Goal: Task Accomplishment & Management: Complete application form

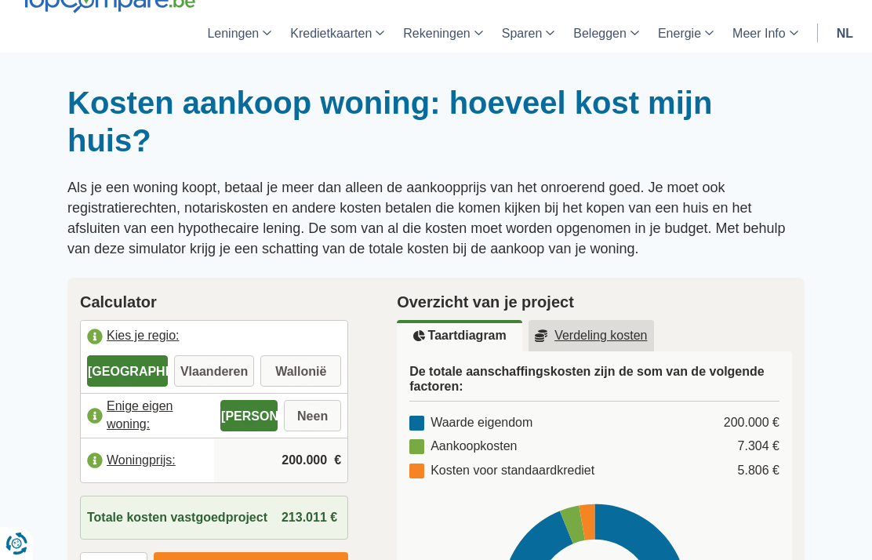
click at [215, 364] on label "Vlaanderen" at bounding box center [214, 370] width 81 height 31
click at [215, 364] on input "Vlaanderen" at bounding box center [214, 372] width 81 height 28
radio input "true"
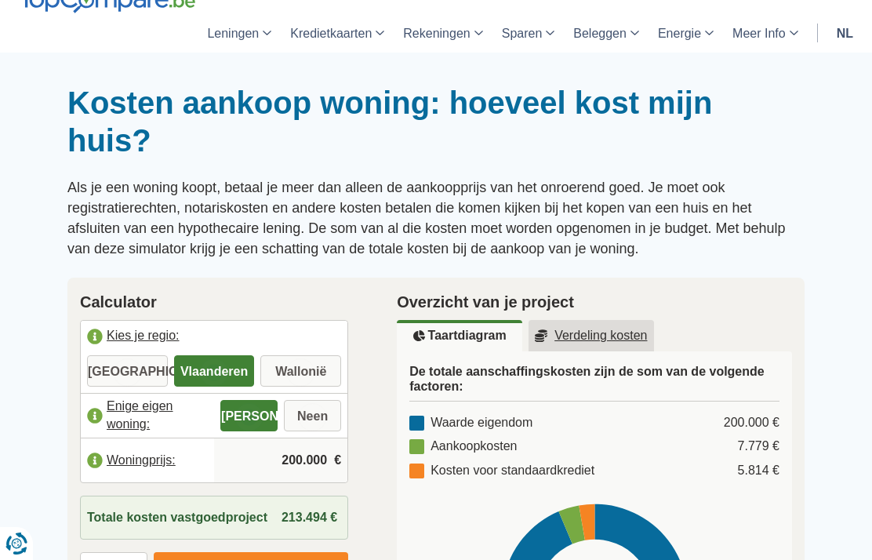
click at [304, 461] on input "200.000" at bounding box center [280, 460] width 121 height 42
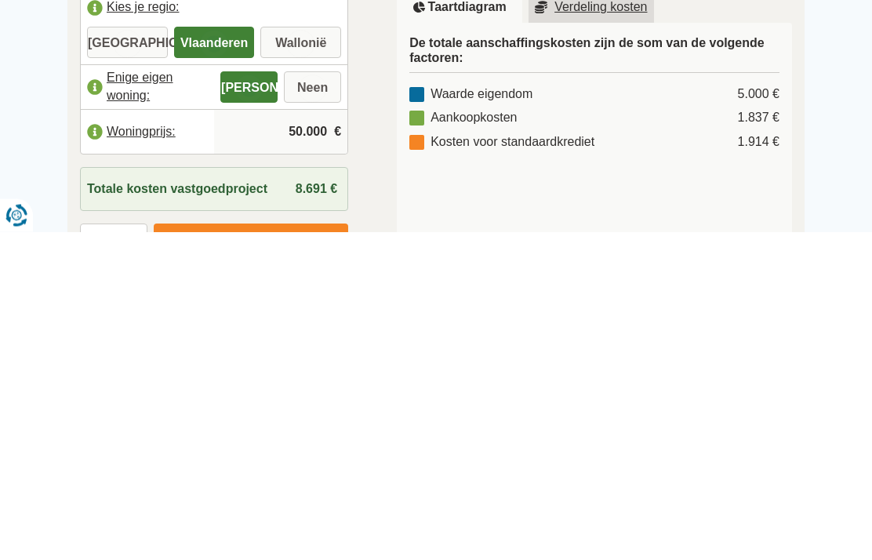
type input "500.000"
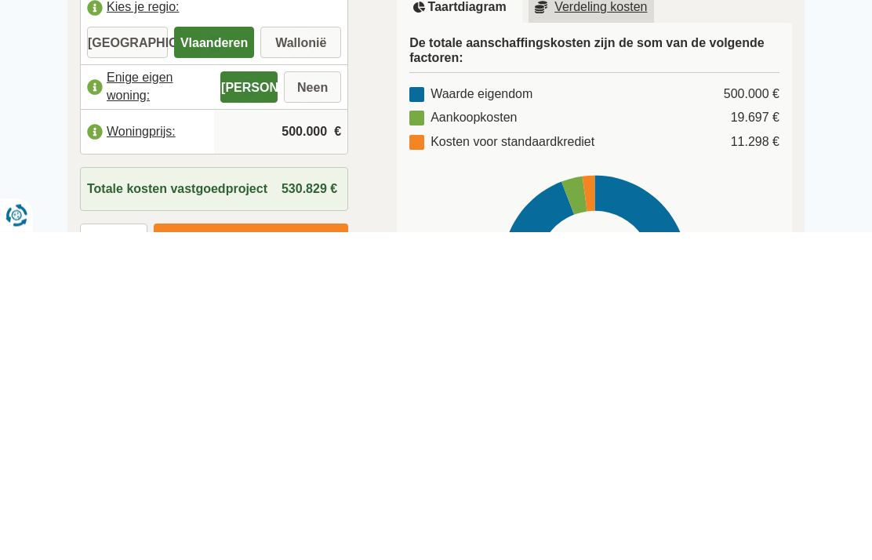
click at [299, 559] on img at bounding box center [294, 570] width 12 height 13
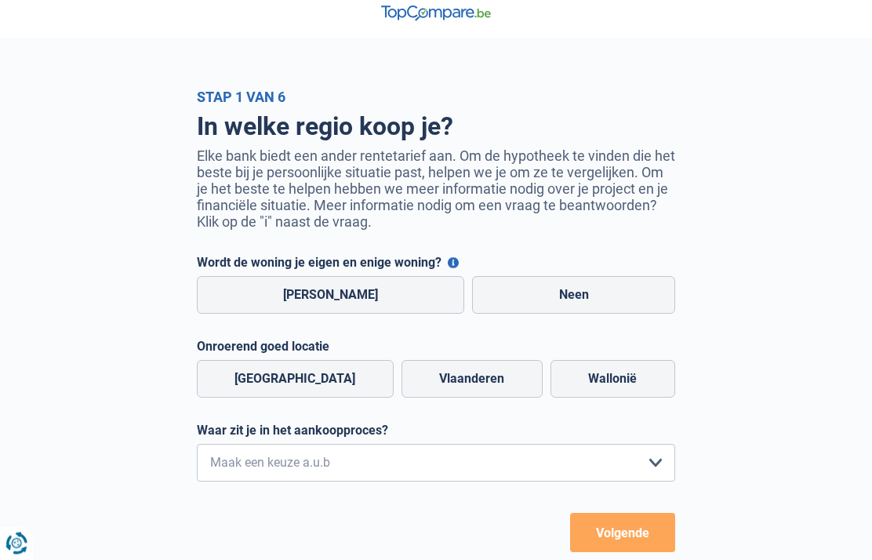
click at [358, 303] on label "[PERSON_NAME]" at bounding box center [331, 296] width 268 height 38
click at [358, 303] on input "[PERSON_NAME]" at bounding box center [331, 296] width 268 height 38
radio input "true"
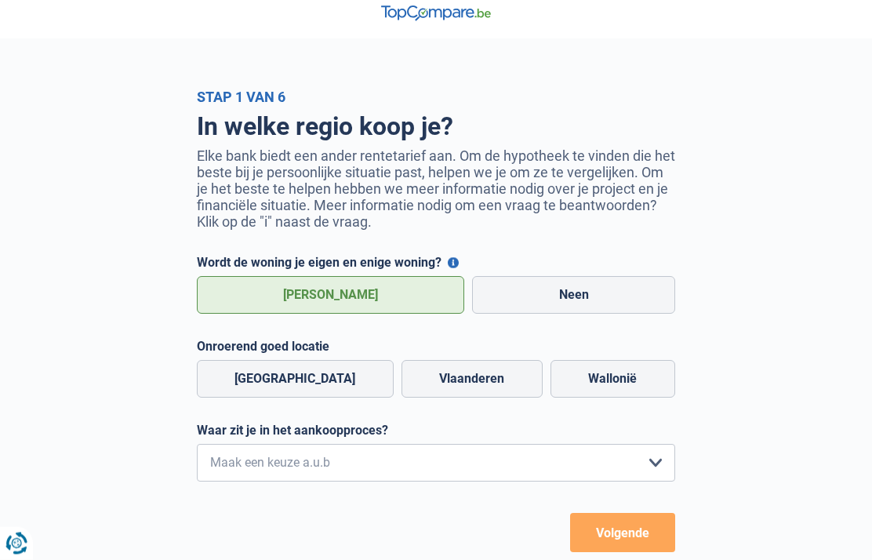
scroll to position [12, 0]
click at [451, 390] on label "Vlaanderen" at bounding box center [471, 379] width 141 height 38
click at [451, 390] on input "Vlaanderen" at bounding box center [471, 379] width 141 height 38
radio input "true"
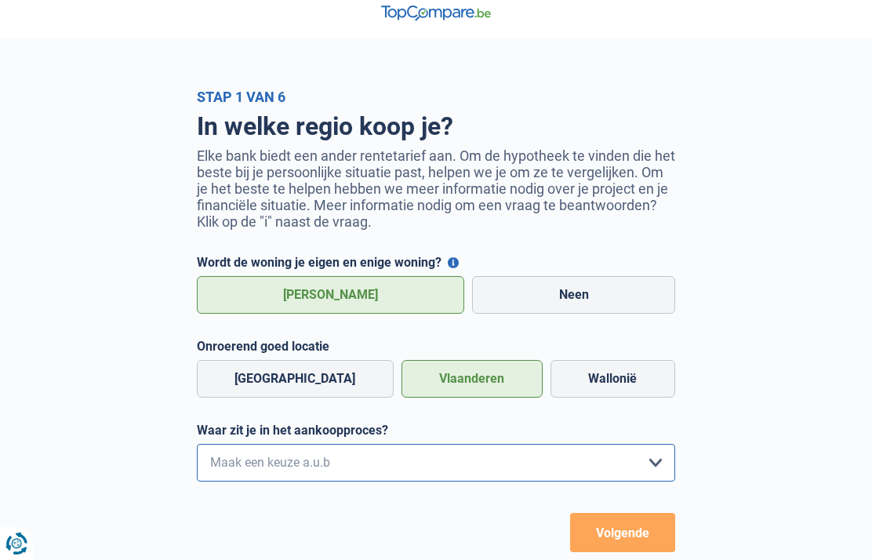
click at [654, 472] on select "Ik wil me uitsluitend informeren omdat ik op dit moment geen concrete plannen h…" at bounding box center [436, 463] width 478 height 38
select select "1b"
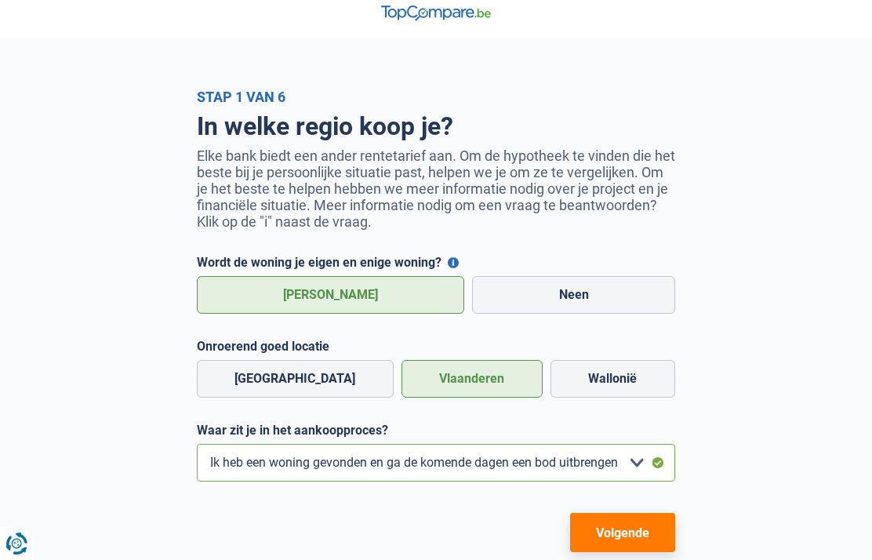
scroll to position [74, 0]
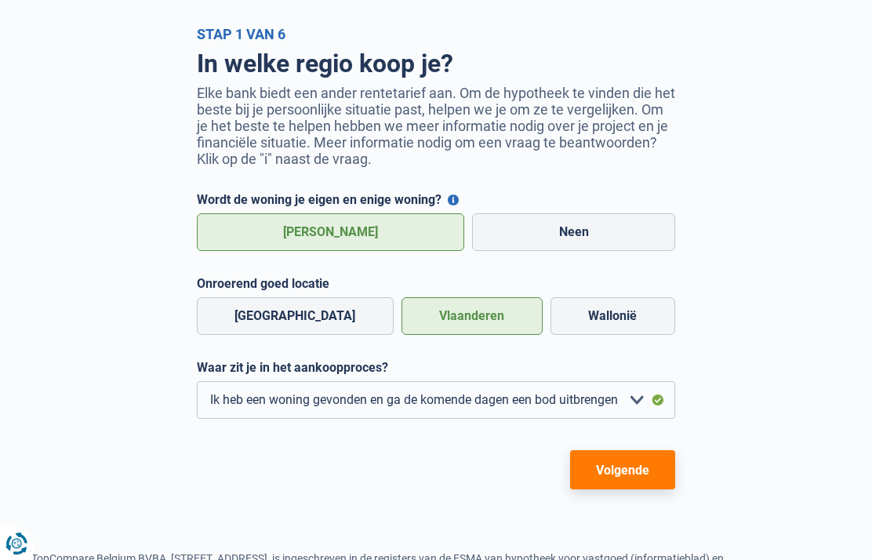
click at [636, 482] on button "Volgende" at bounding box center [622, 469] width 105 height 39
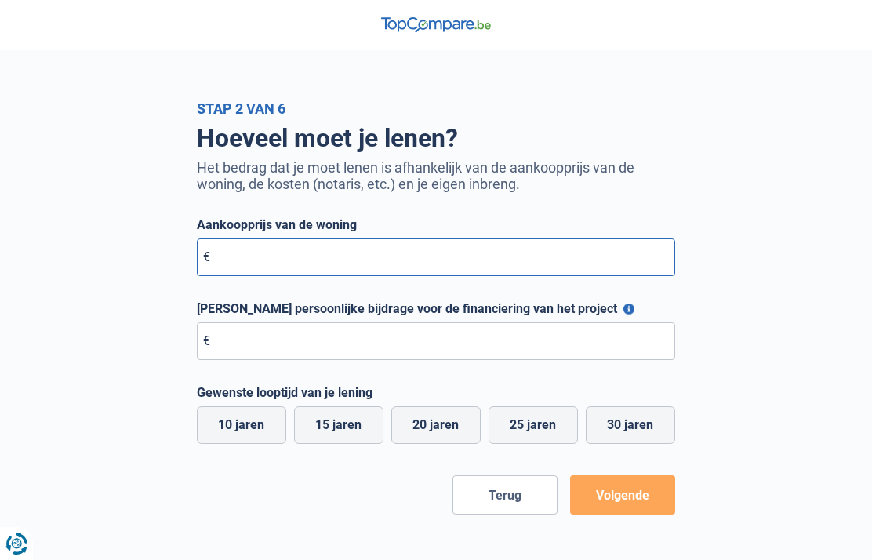
click at [536, 252] on input "Aankoopprijs van de woning" at bounding box center [436, 257] width 478 height 38
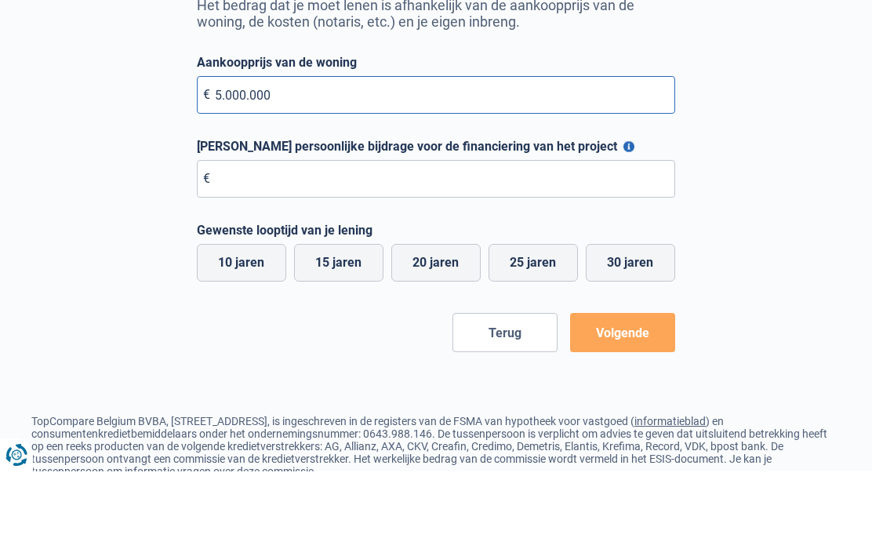
type input "500.000"
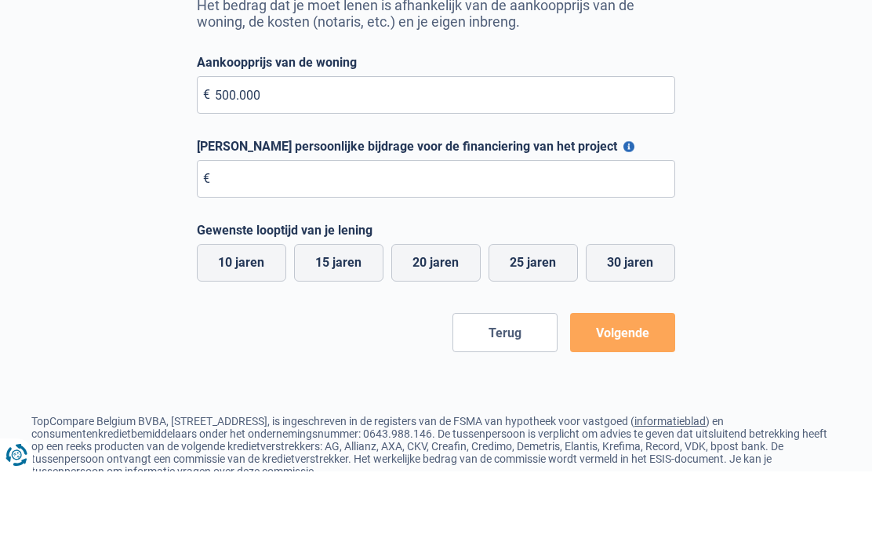
scroll to position [163, 0]
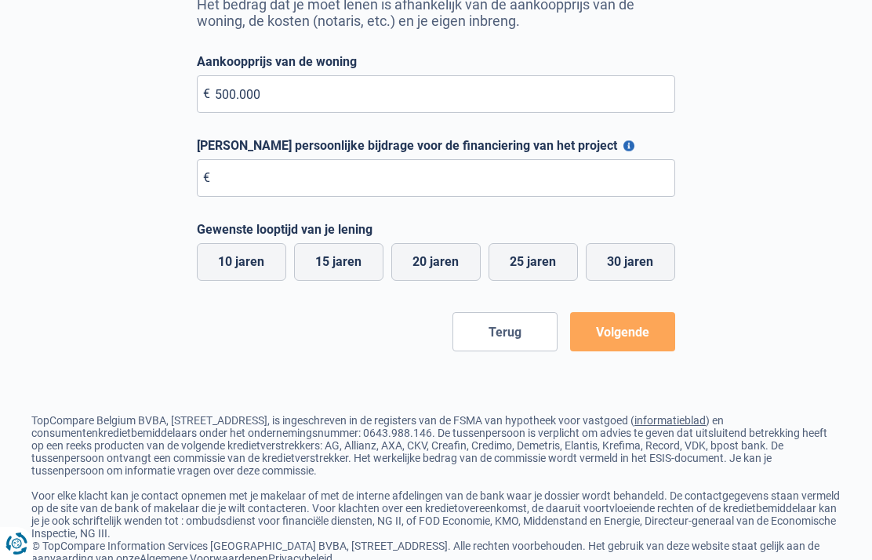
click at [501, 187] on input "[PERSON_NAME] persoonlijke bijdrage voor de financiering van het project" at bounding box center [436, 178] width 478 height 38
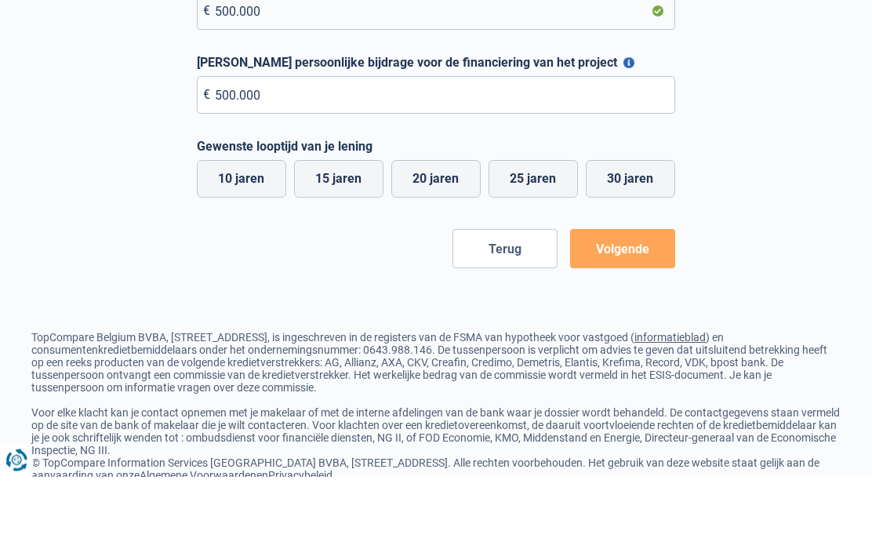
scroll to position [211, 0]
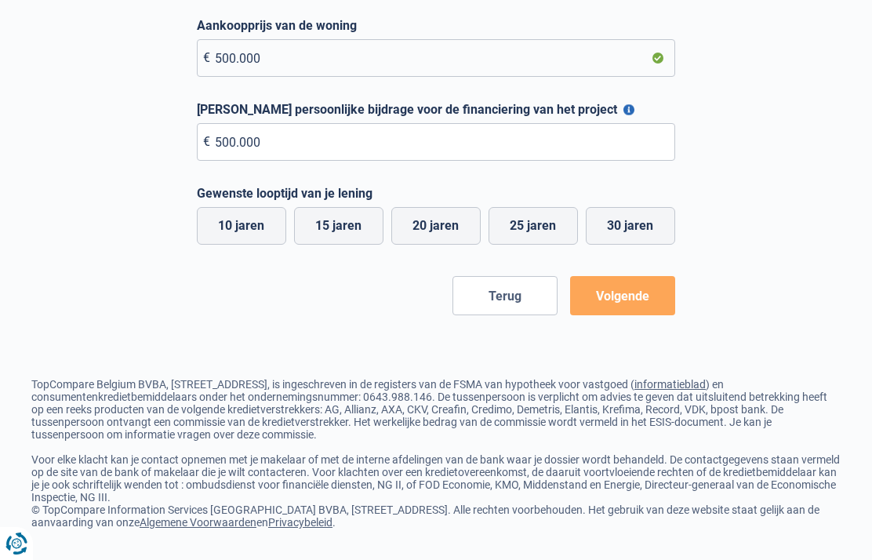
click at [634, 292] on button "Volgende" at bounding box center [622, 295] width 105 height 39
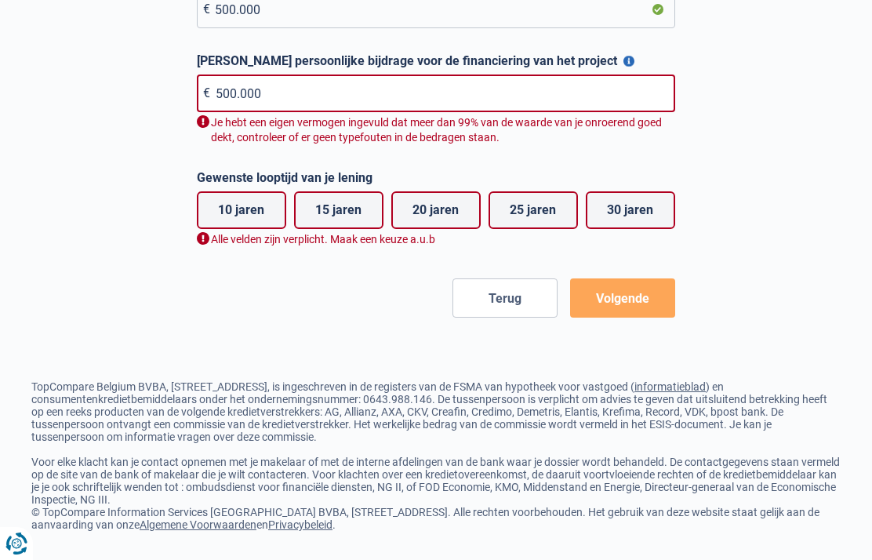
scroll to position [250, 0]
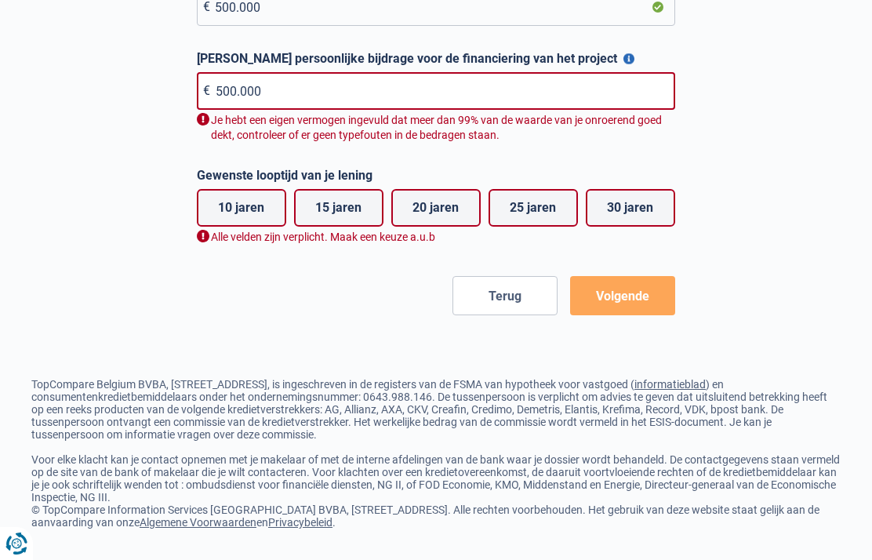
click at [364, 97] on input "500.000" at bounding box center [436, 91] width 478 height 38
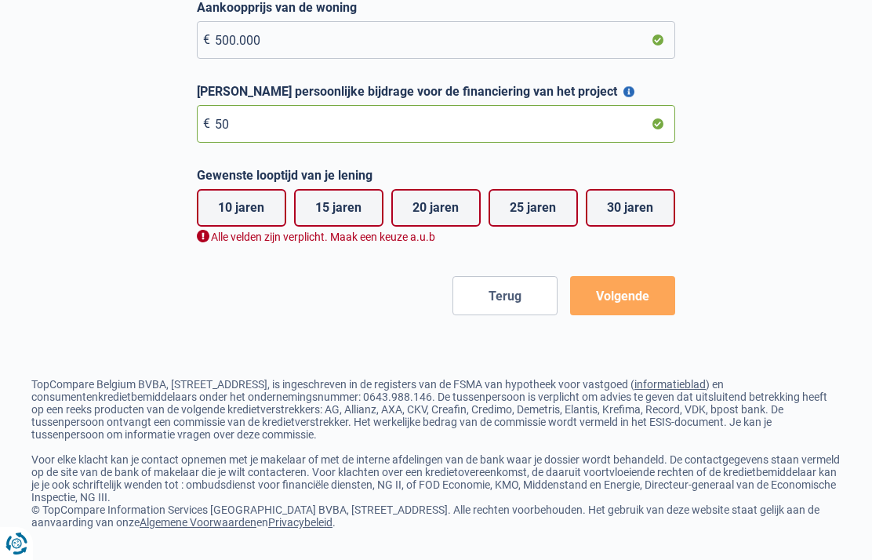
type input "5"
type input "450.000"
click at [242, 196] on label "10 jaren" at bounding box center [241, 208] width 89 height 38
click at [242, 196] on input "10 jaren" at bounding box center [241, 208] width 89 height 38
radio input "true"
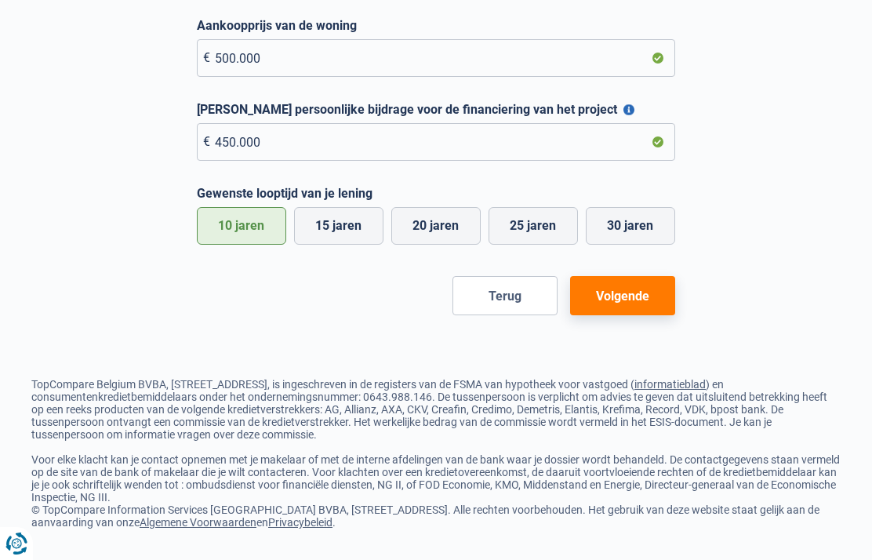
scroll to position [211, 0]
click at [654, 288] on button "Volgende" at bounding box center [622, 295] width 105 height 39
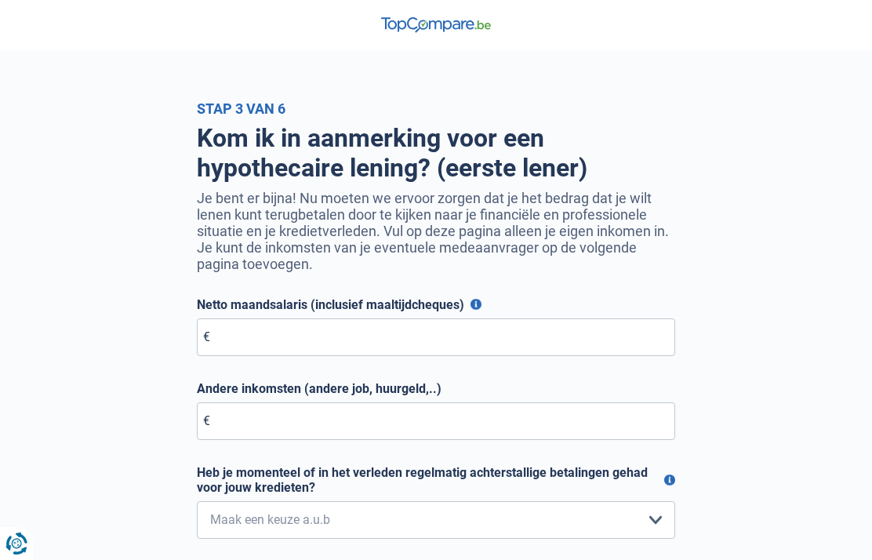
scroll to position [4, 0]
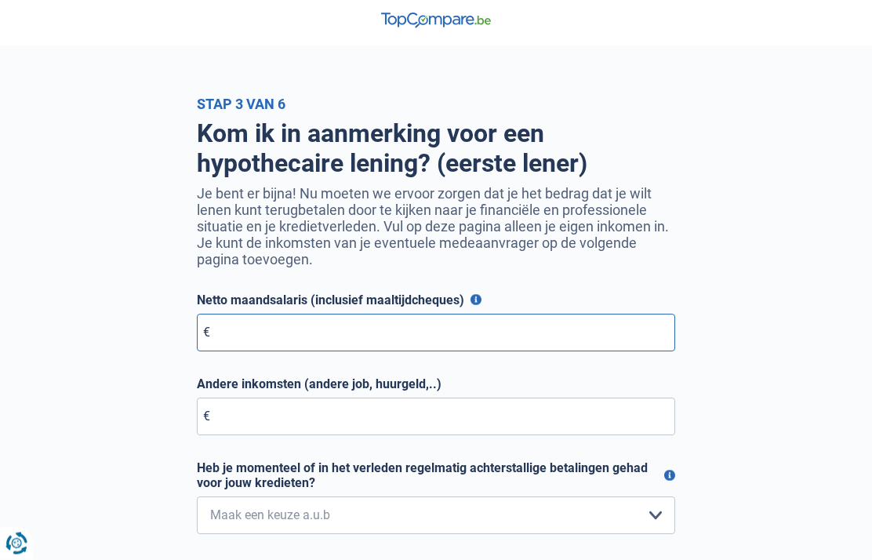
click at [559, 337] on input "Netto maandsalaris (inclusief maaltijdcheques)" at bounding box center [436, 333] width 478 height 38
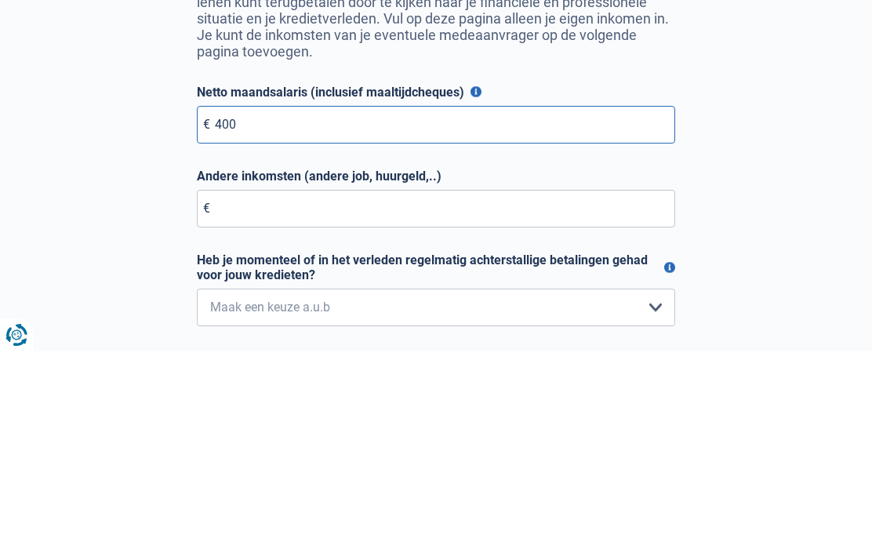
type input "4.000"
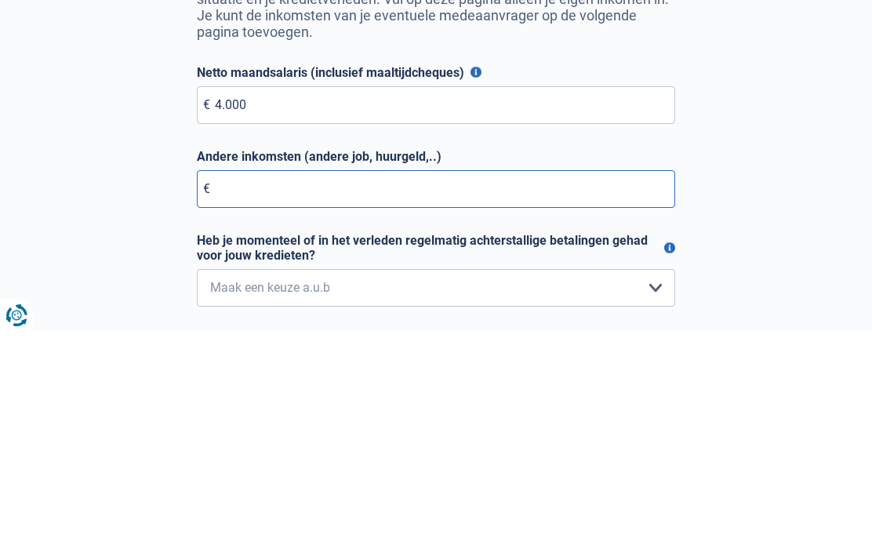
click at [535, 398] on input "Andere inkomsten (andere job, huurgeld,..)" at bounding box center [436, 417] width 478 height 38
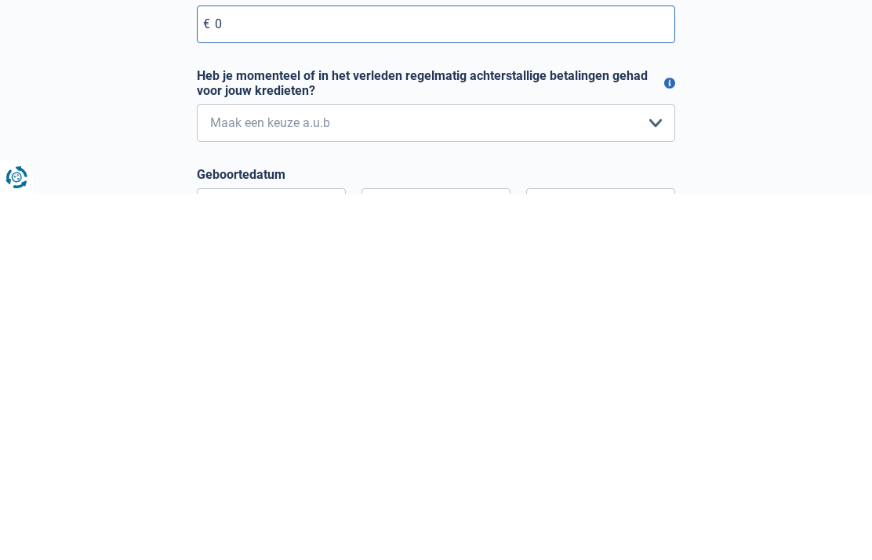
type input "0"
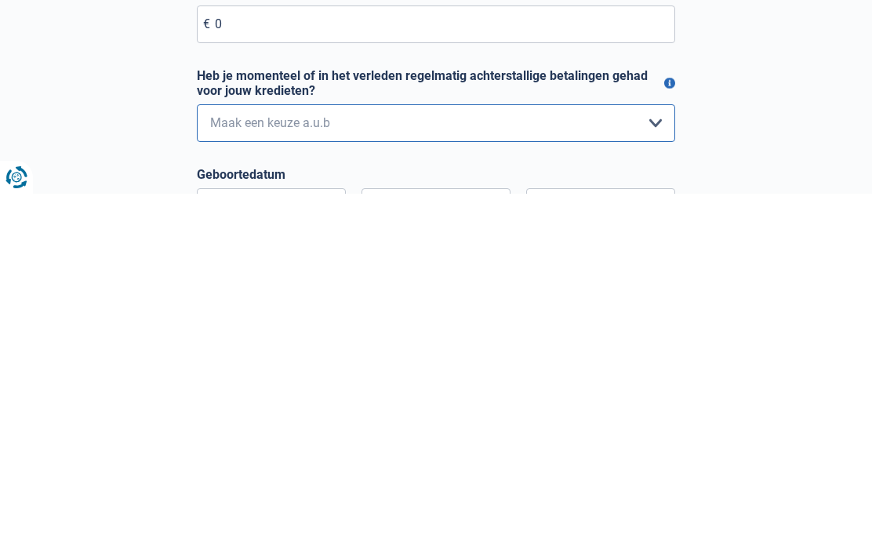
click at [651, 470] on select "Nee, nooit Ja, maar ik heb deze minder dan een jaar geleden afbetaald Ja, maar …" at bounding box center [436, 489] width 478 height 38
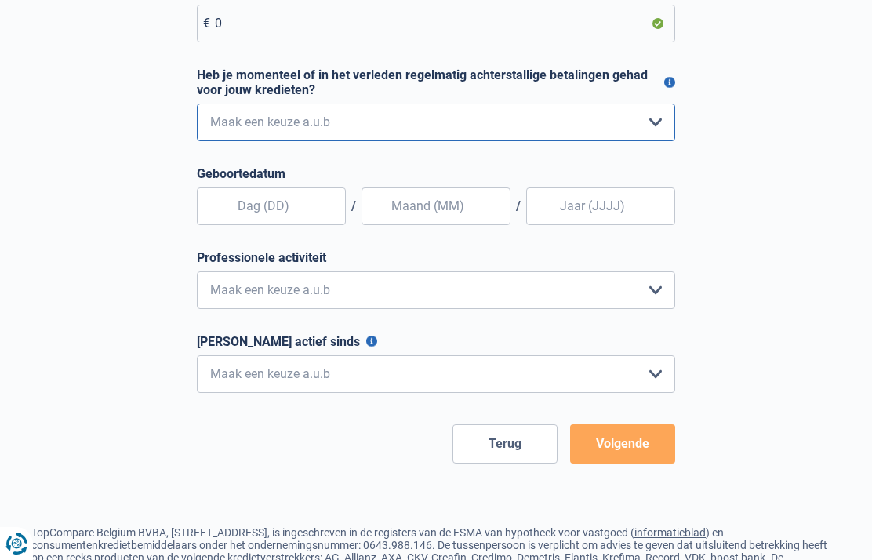
select select "0"
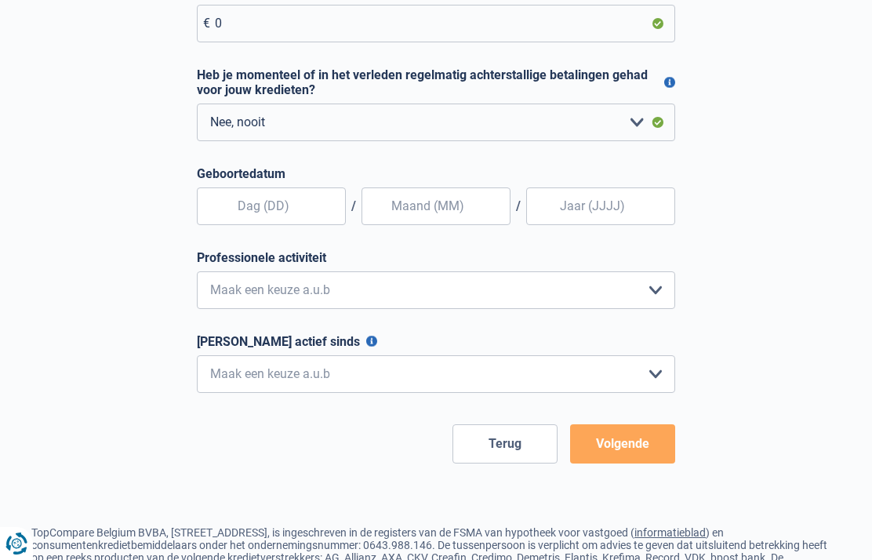
click at [660, 288] on select "Bediende Arbeider Ambtenaar Zelfstandige Bedrijfsleider Gepensioneerde [PERSON_…" at bounding box center [436, 290] width 478 height 38
click at [644, 296] on select "Bediende Arbeider Ambtenaar Zelfstandige Bedrijfsleider Gepensioneerde [PERSON_…" at bounding box center [436, 290] width 478 height 38
select select "privateEmployee"
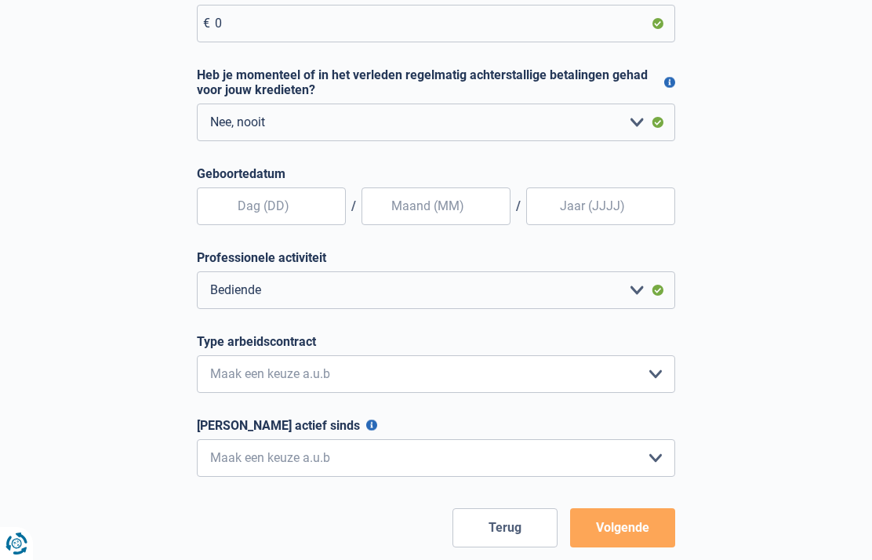
click at [650, 387] on select "Interimcontract Arbeidsovereenkomst van onbepaalde duur Arbeidsovereenkomst van…" at bounding box center [436, 374] width 478 height 38
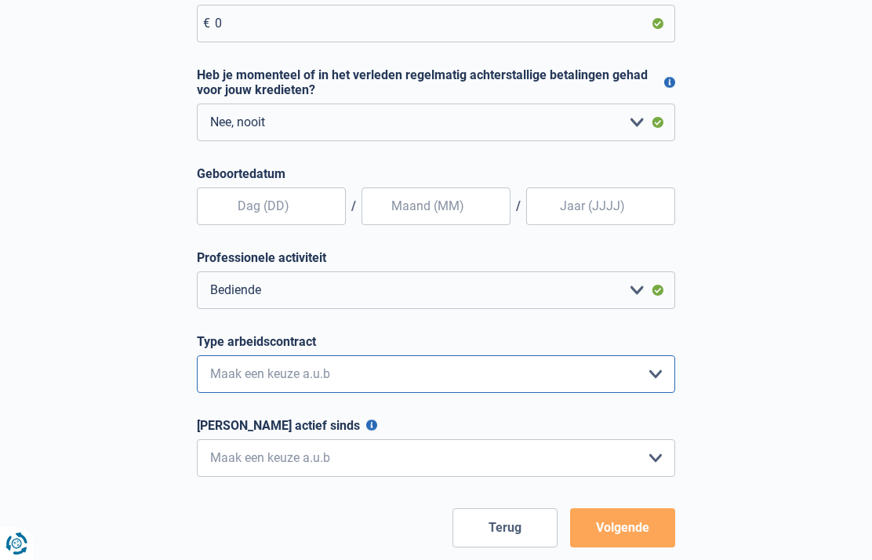
select select "permanent"
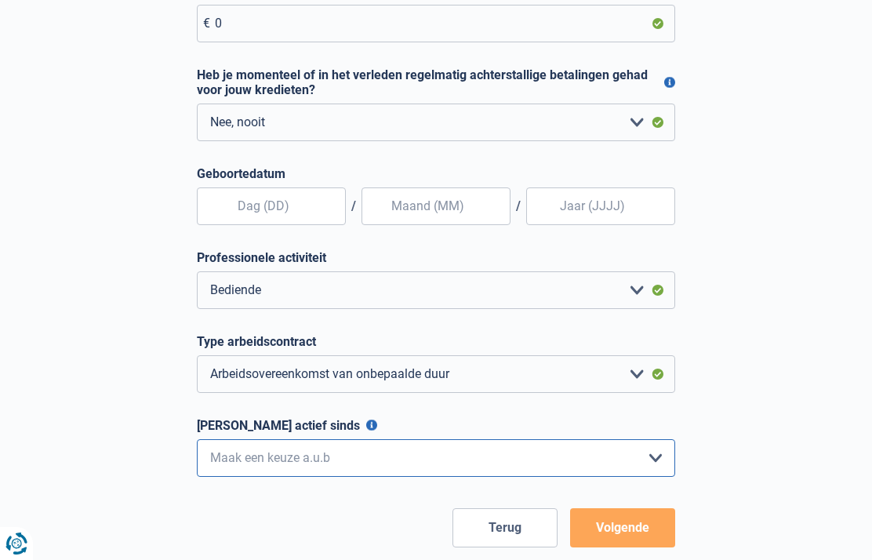
click at [659, 466] on select "< 6 maanden 6 - 12 maanden 12 - 24 maanden 24 - 36 maanden > 36 maanden Maak ee…" at bounding box center [436, 458] width 478 height 38
select select "more36"
click at [640, 531] on button "Volgende" at bounding box center [622, 527] width 105 height 39
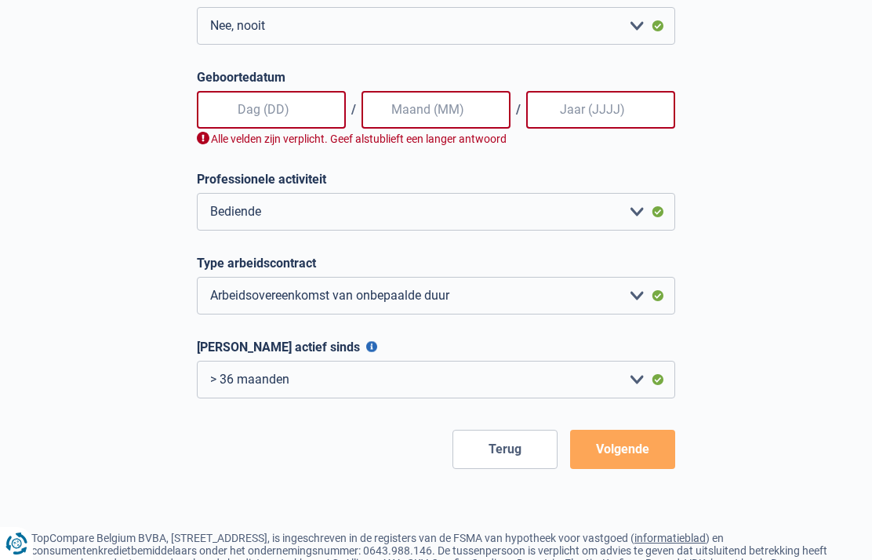
scroll to position [514, 0]
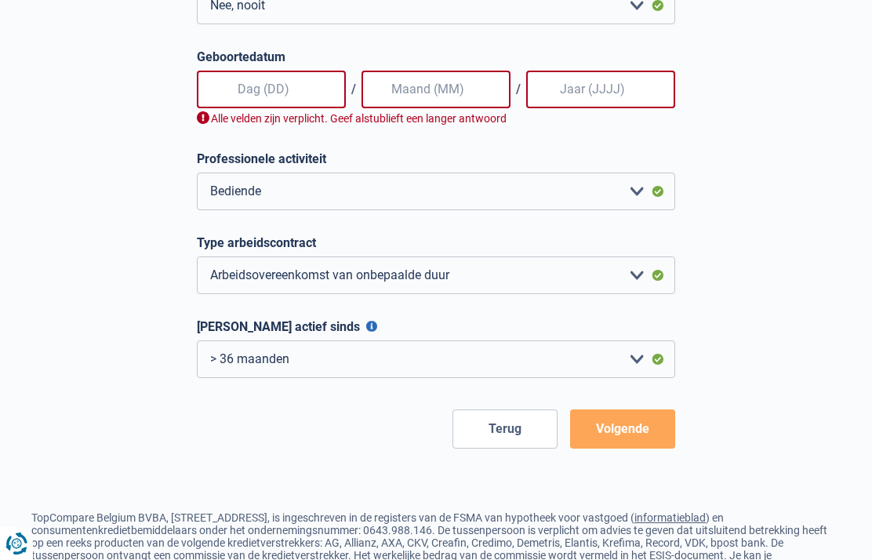
click at [293, 100] on input "text" at bounding box center [271, 90] width 149 height 38
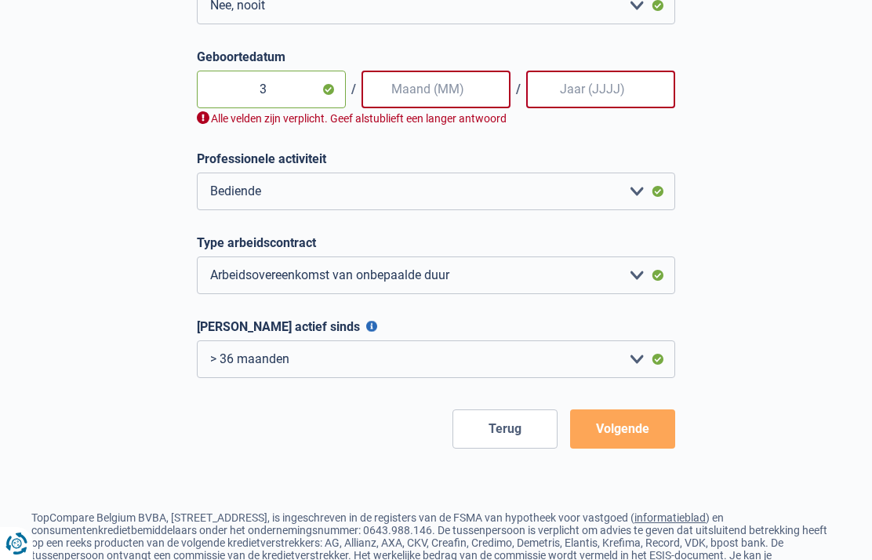
type input "31"
click at [486, 88] on input "text" at bounding box center [435, 90] width 149 height 38
type input "03"
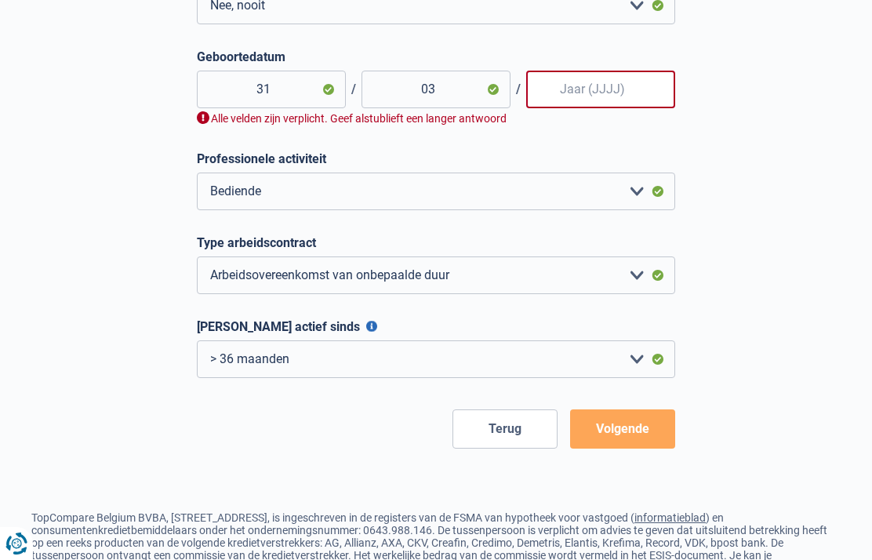
click at [616, 98] on input "Geboortedatum" at bounding box center [600, 90] width 149 height 38
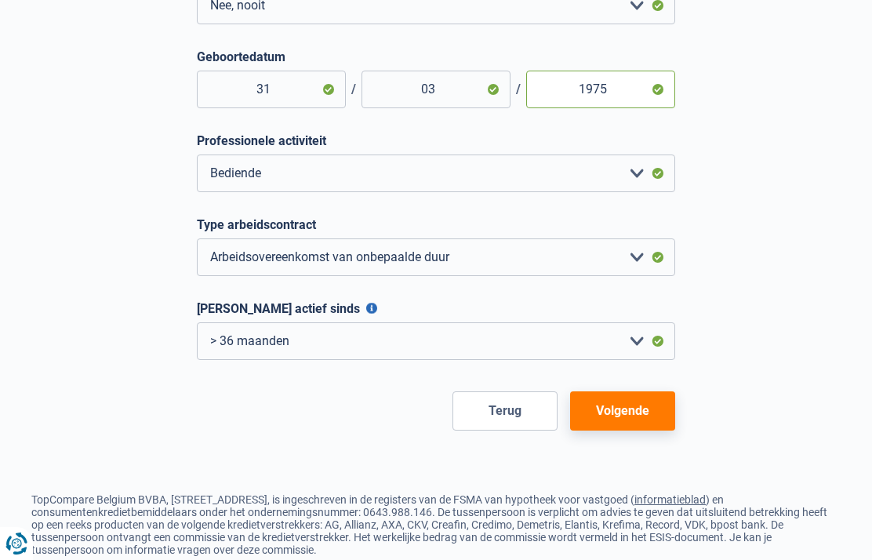
type input "1975"
click at [646, 410] on button "Volgende" at bounding box center [622, 410] width 105 height 39
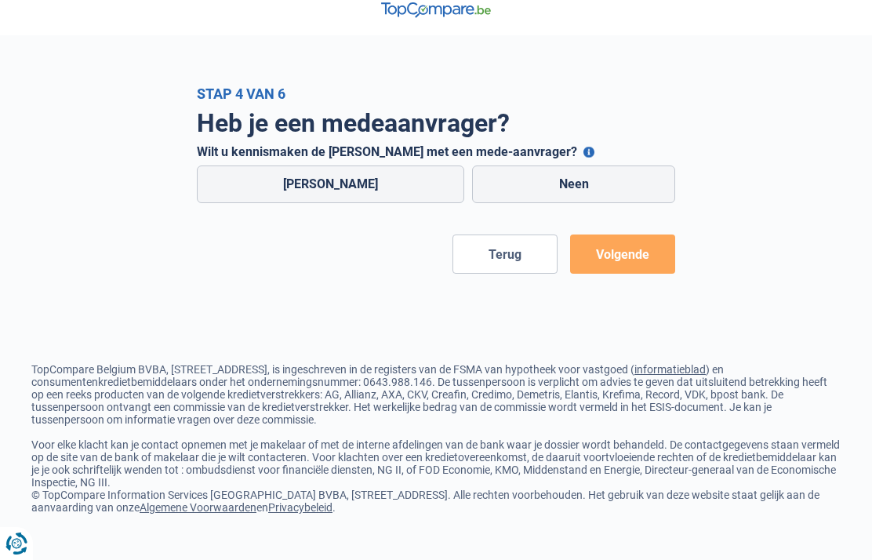
scroll to position [63, 0]
click at [342, 165] on label "[PERSON_NAME]" at bounding box center [331, 184] width 268 height 38
click at [342, 165] on input "[PERSON_NAME]" at bounding box center [331, 184] width 268 height 38
radio input "true"
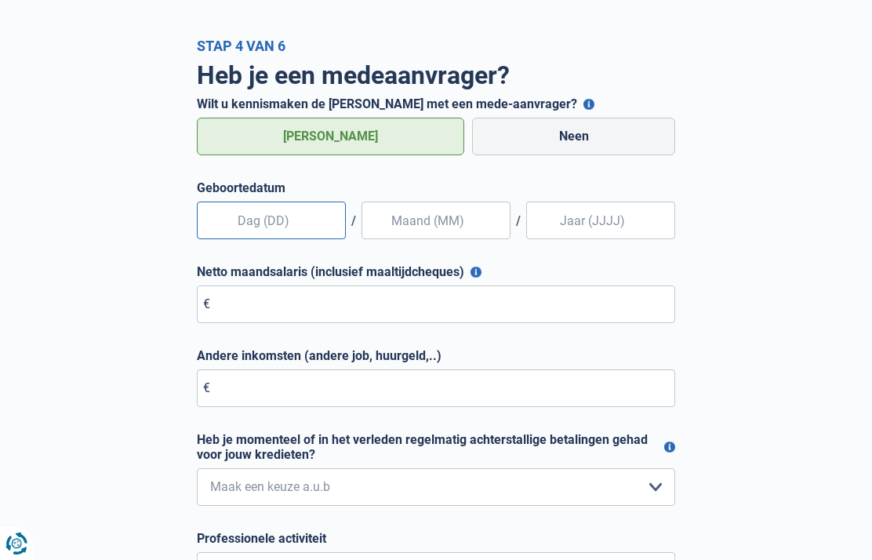
click at [311, 214] on input "text" at bounding box center [271, 220] width 149 height 38
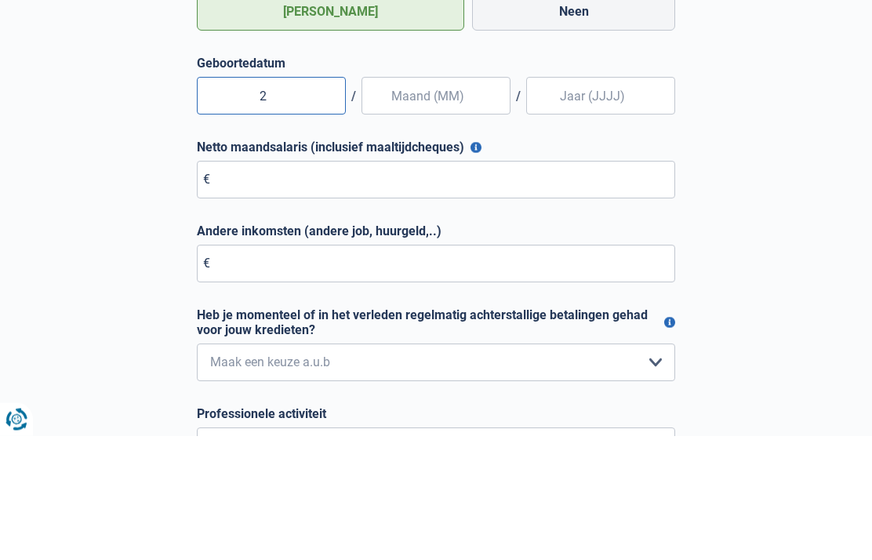
type input "28"
click at [461, 201] on input "text" at bounding box center [435, 220] width 149 height 38
type input "05"
click at [619, 201] on input "Geboortedatum" at bounding box center [600, 220] width 149 height 38
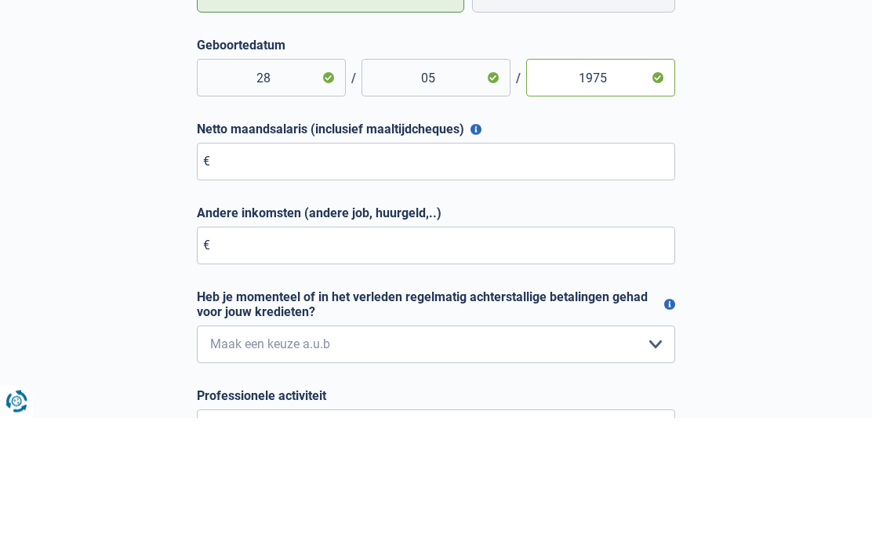
type input "1975"
click at [492, 285] on input "Netto maandsalaris (inclusief maaltijdcheques)" at bounding box center [436, 304] width 478 height 38
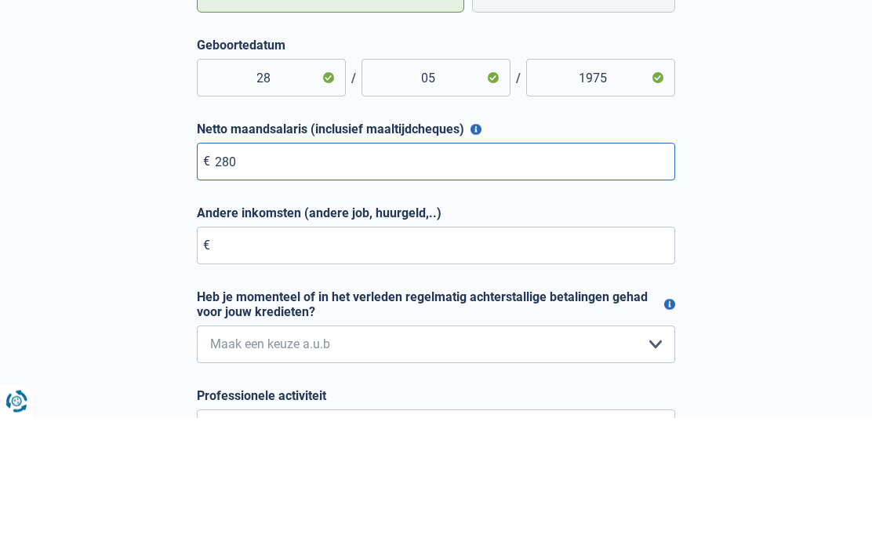
type input "2.800"
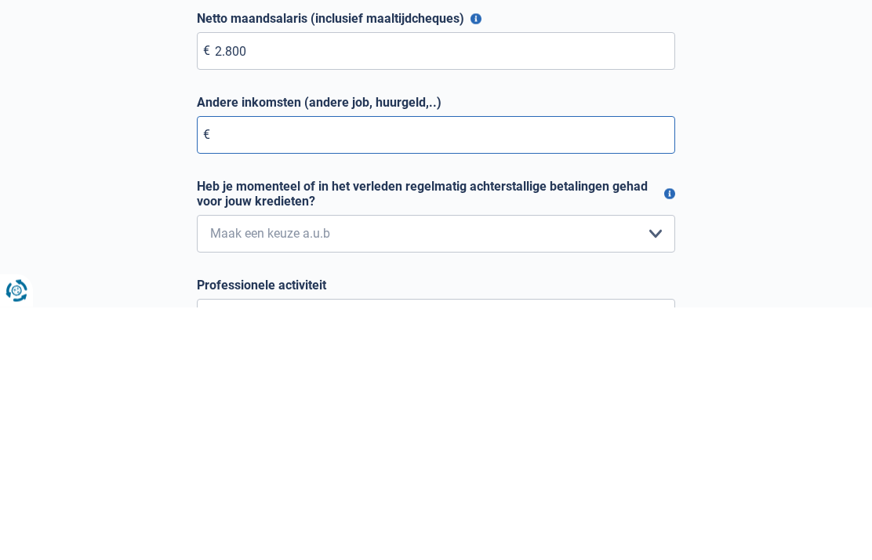
click at [491, 369] on input "Andere inkomsten (andere job, huurgeld,..)" at bounding box center [436, 388] width 478 height 38
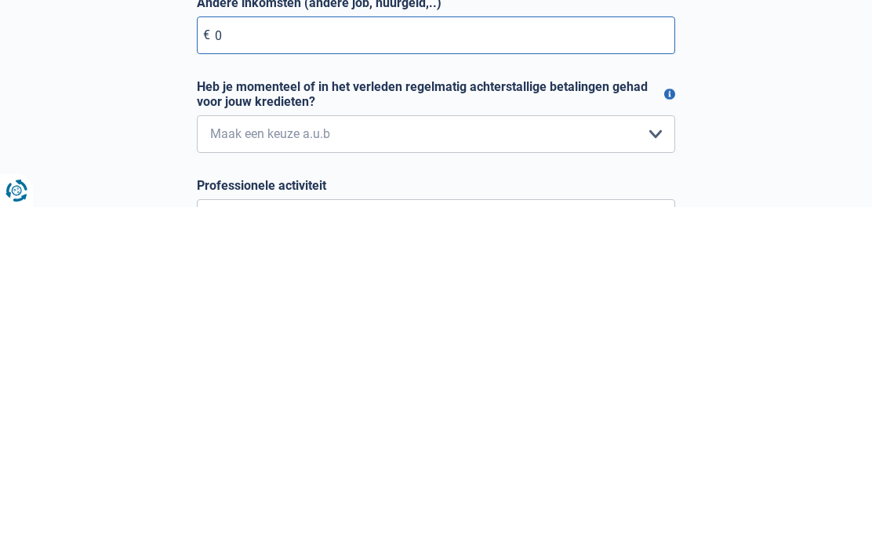
type input "0"
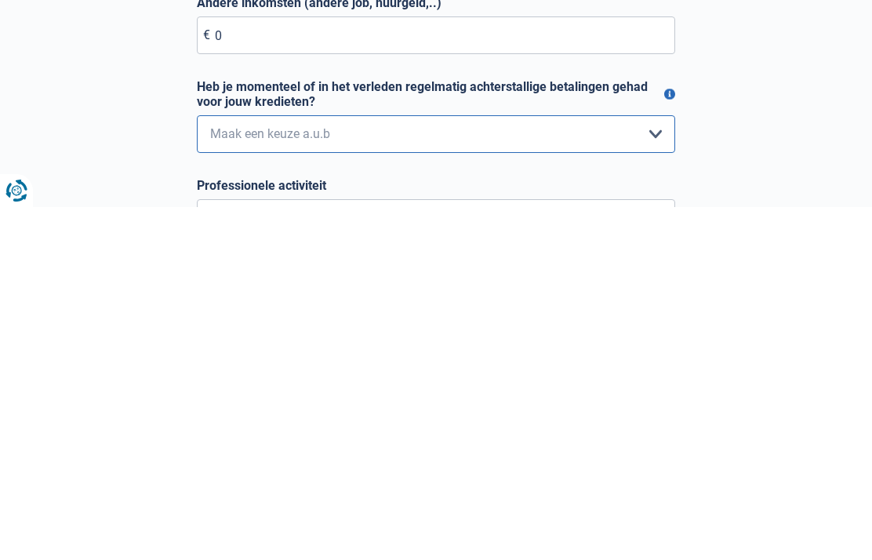
click at [648, 468] on select "Nee, nooit Ja, maar ik heb deze minder dan een jaar geleden afbetaald Ja, maar …" at bounding box center [436, 487] width 478 height 38
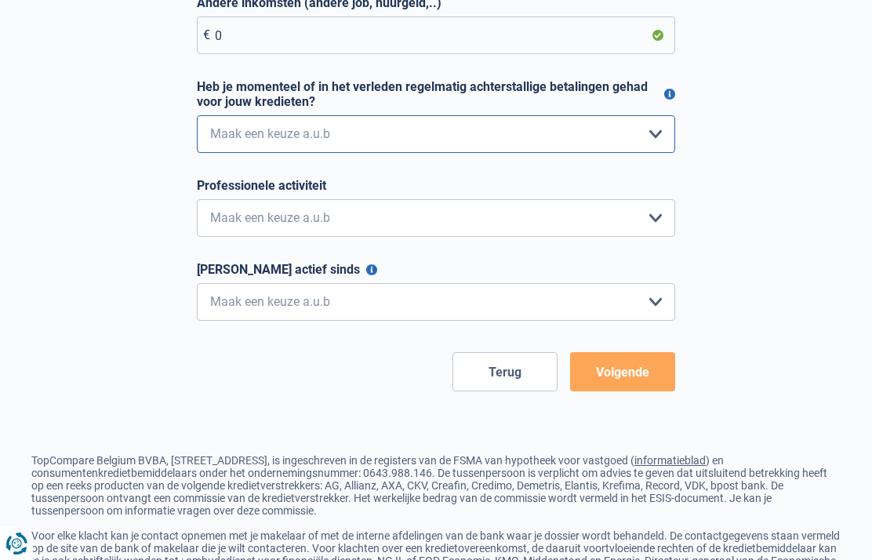
select select "0"
click at [660, 215] on select "Bediende Arbeider Ambtenaar Zelfstandige Bedrijfsleider Gepensioneerde [PERSON_…" at bounding box center [436, 218] width 478 height 38
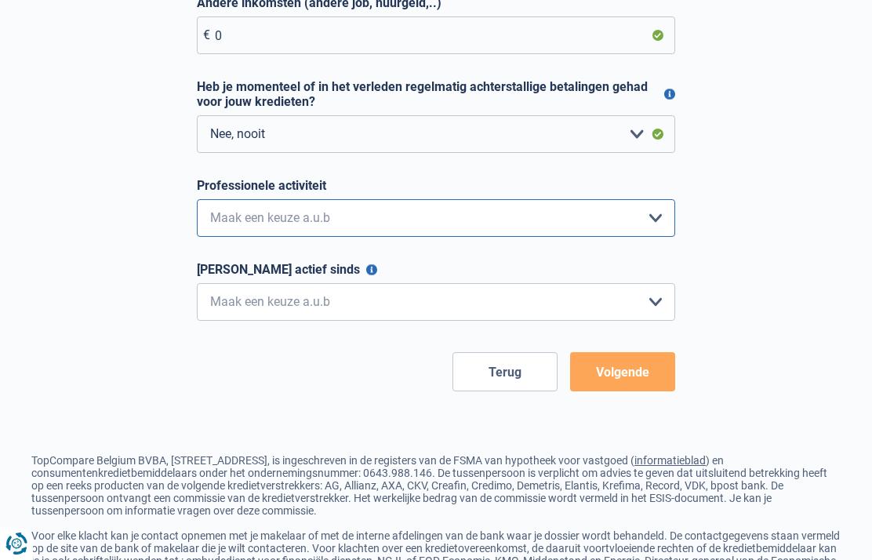
select select "privateEmployee"
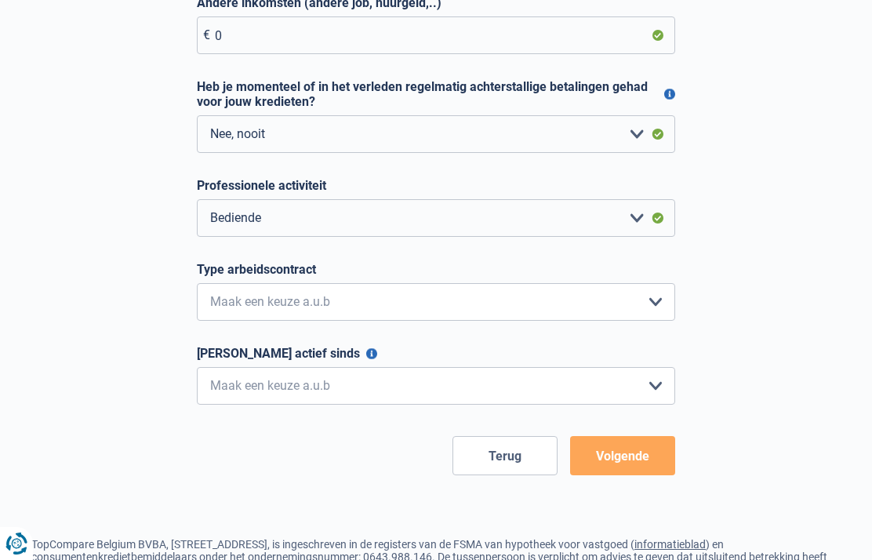
click at [663, 305] on select "Interimcontract Arbeidsovereenkomst van onbepaalde duur Arbeidsovereenkomst van…" at bounding box center [436, 302] width 478 height 38
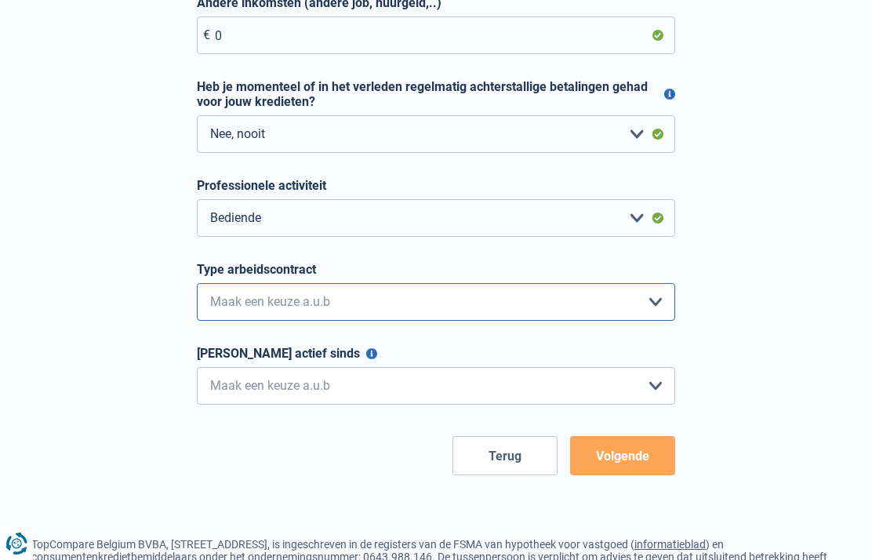
select select "permanent"
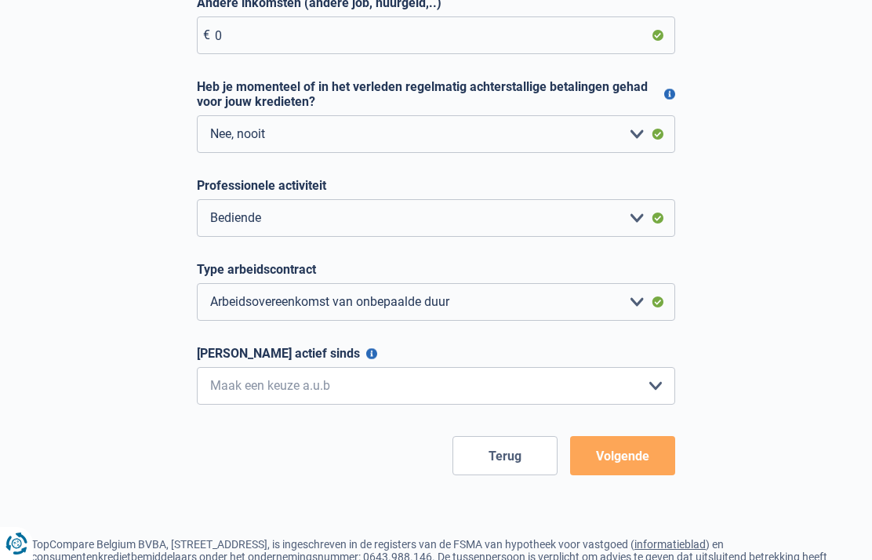
click at [648, 397] on select "< 6 maanden 6 - 12 maanden 12 - 24 maanden 24 - 36 maanden > 36 maanden Maak ee…" at bounding box center [436, 386] width 478 height 38
select select "more36"
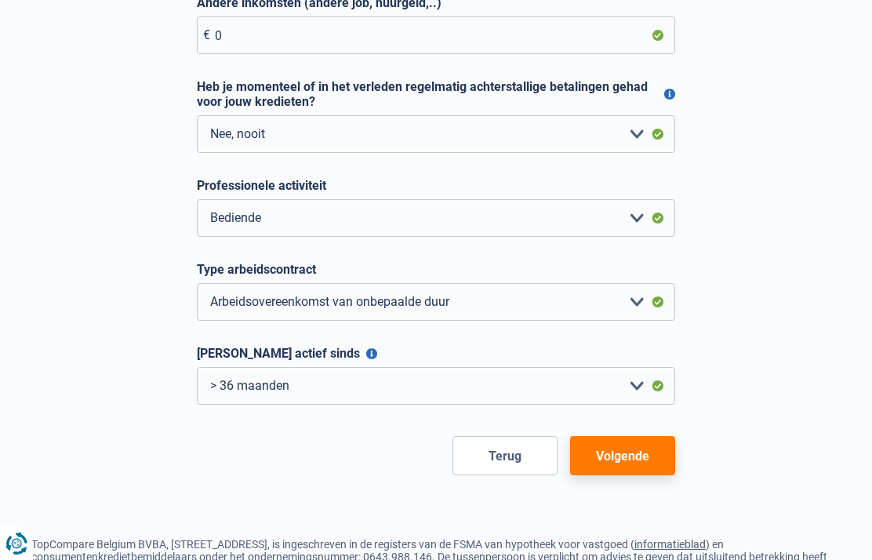
click at [635, 455] on button "Volgende" at bounding box center [622, 455] width 105 height 39
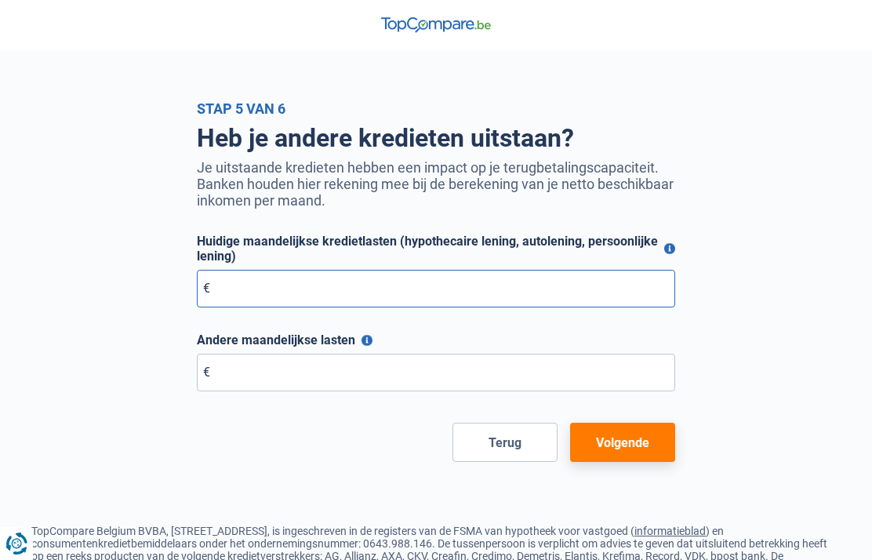
click at [380, 288] on input "Huidige maandelijkse kredietlasten (hypothecaire lening, autolening, persoonlij…" at bounding box center [436, 289] width 478 height 38
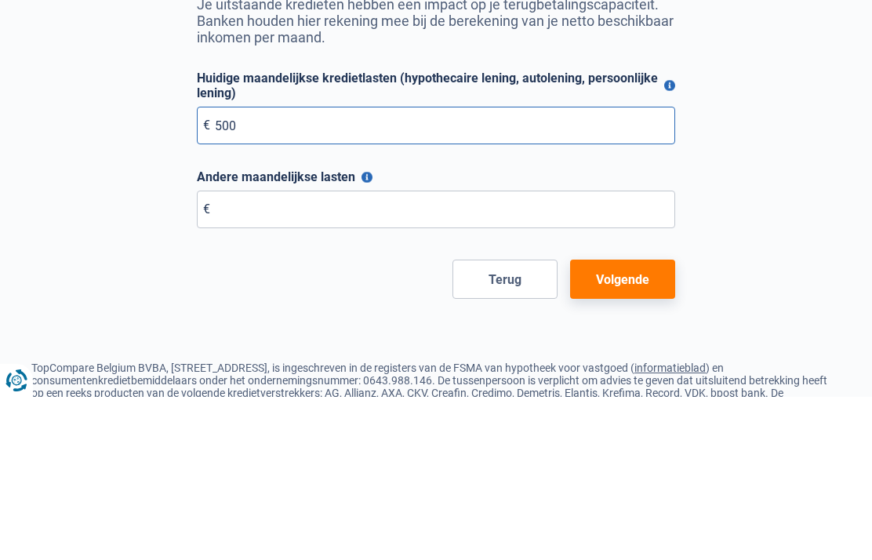
type input "500"
click at [495, 354] on input "Andere maandelijkse lasten" at bounding box center [436, 373] width 478 height 38
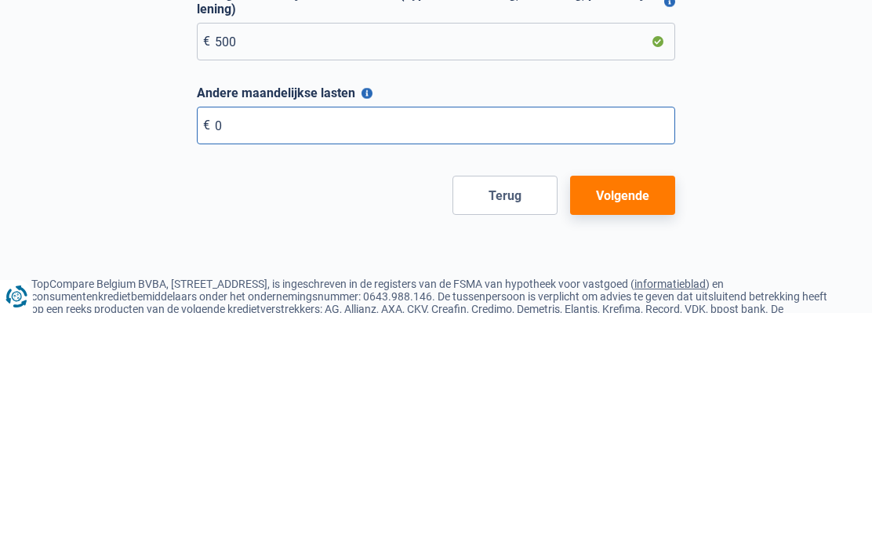
type input "0"
click at [647, 423] on button "Volgende" at bounding box center [622, 442] width 105 height 39
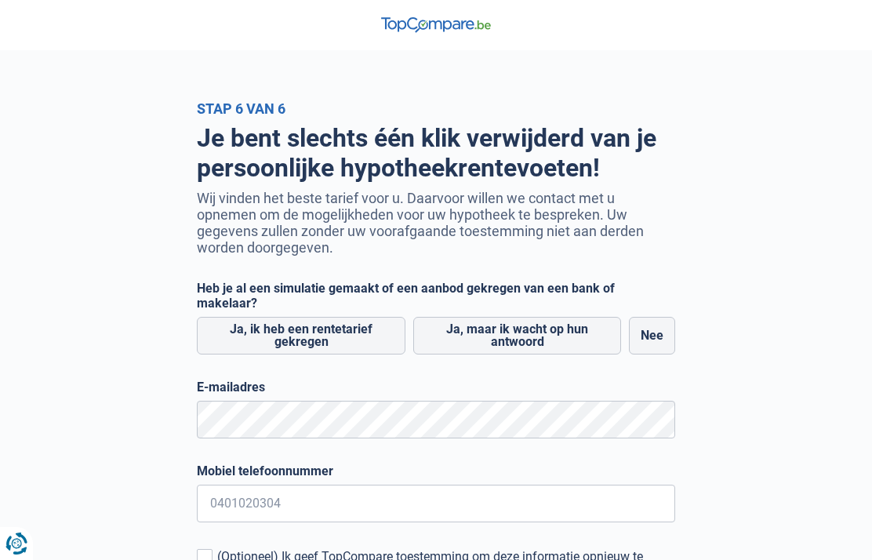
click at [661, 335] on label "Nee" at bounding box center [652, 336] width 46 height 38
click at [661, 335] on input "Nee" at bounding box center [652, 336] width 46 height 38
radio input "true"
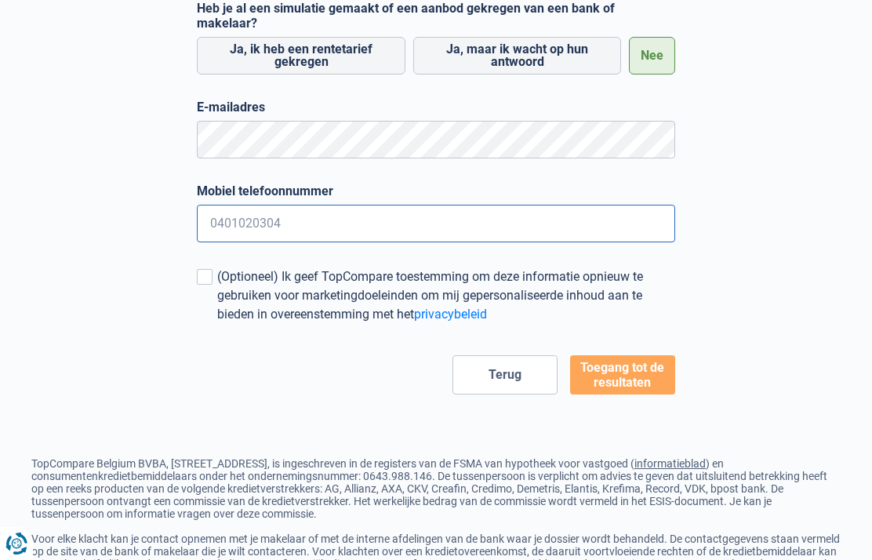
click at [320, 216] on input "Mobiel telefoonnummer" at bounding box center [436, 224] width 478 height 38
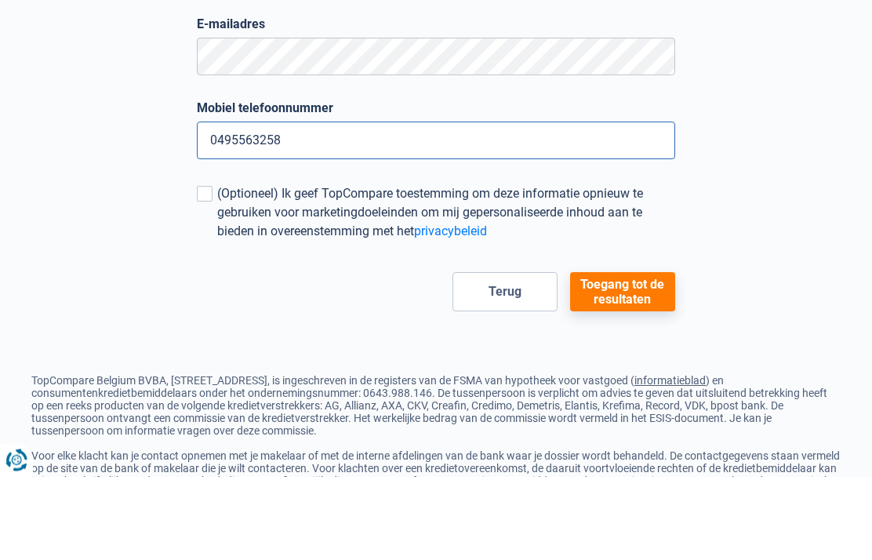
type input "0495563258"
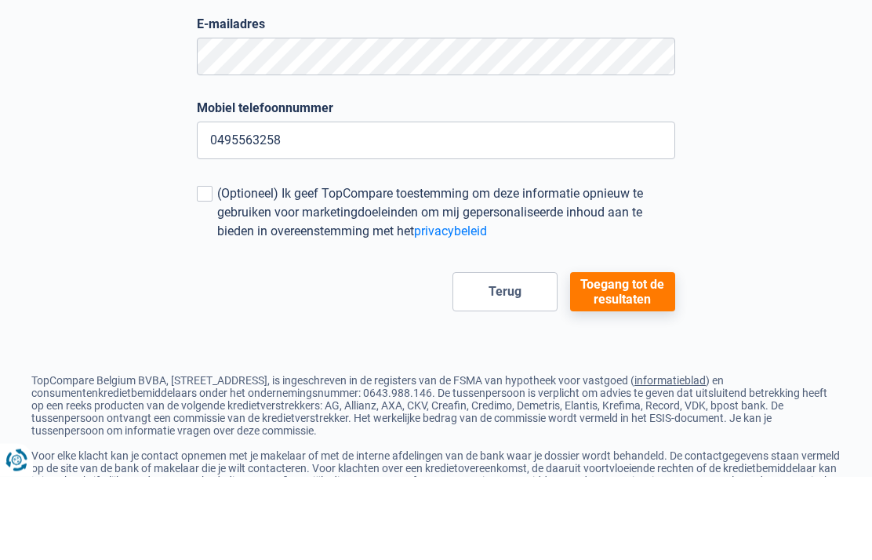
click at [204, 270] on span at bounding box center [205, 278] width 16 height 16
click at [217, 325] on input "(Optioneel) Ik geef TopCompare toestemming om deze informatie opnieuw te gebrui…" at bounding box center [217, 325] width 0 height 0
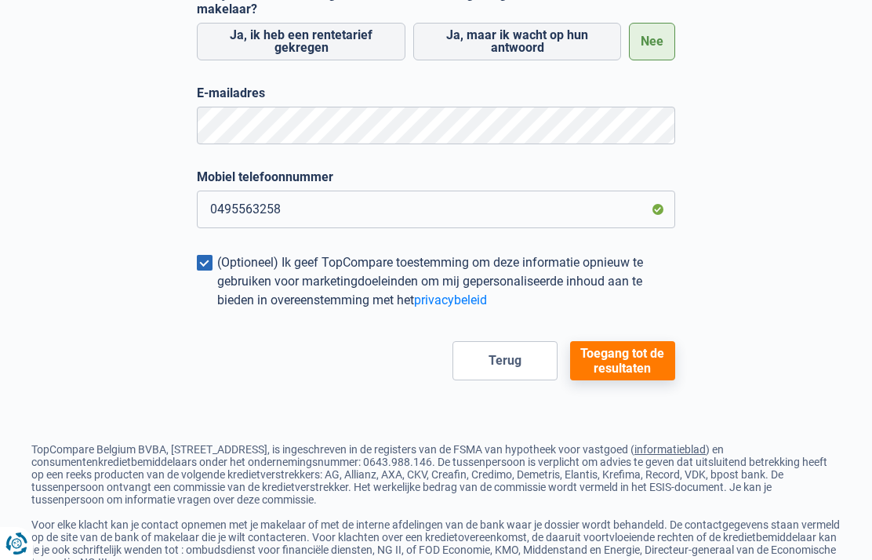
click at [632, 355] on button "Toegang tot de resultaten" at bounding box center [622, 360] width 105 height 39
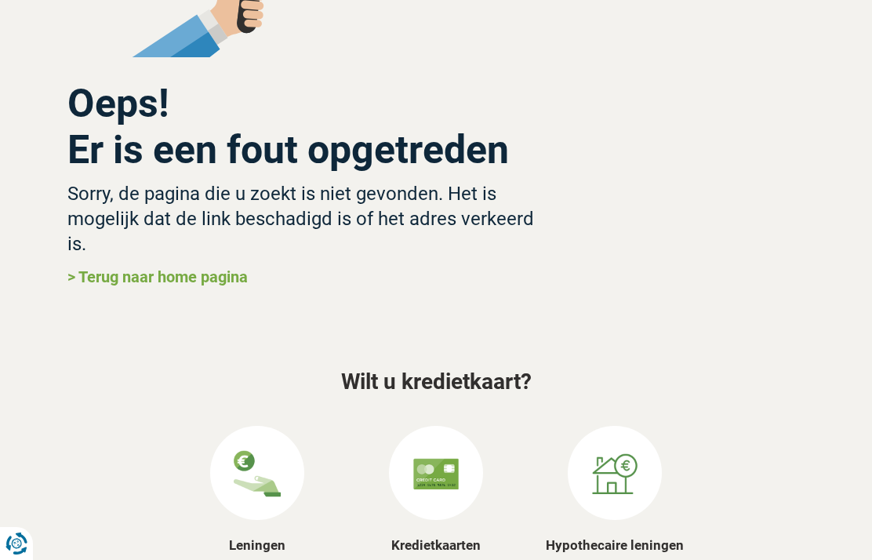
scroll to position [336, 0]
